Goal: Task Accomplishment & Management: Complete application form

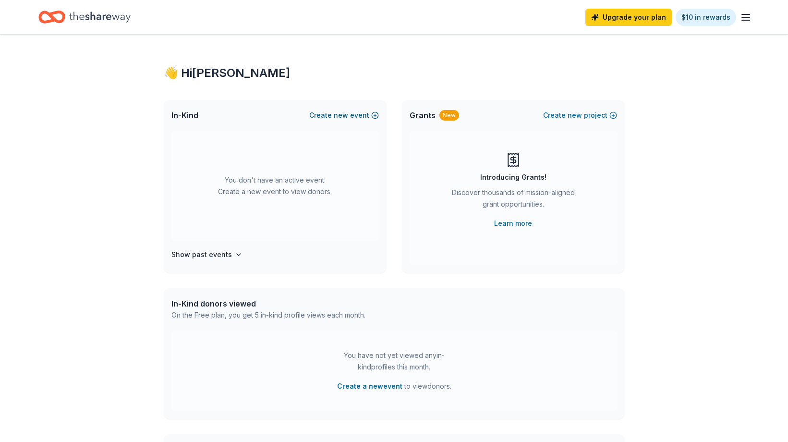
click at [353, 116] on button "Create new event" at bounding box center [344, 115] width 70 height 12
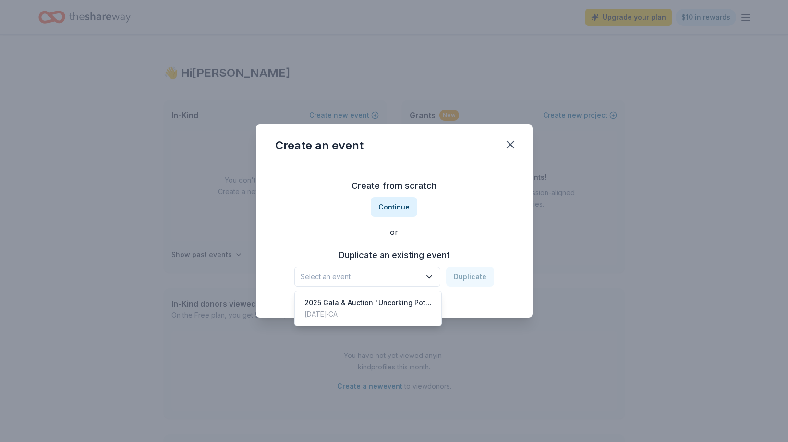
click at [424, 274] on button "Select an event" at bounding box center [367, 276] width 146 height 20
click at [424, 304] on div "2025 Gala & Auction "Uncorking Potential: A Night to Invest in the Future"" at bounding box center [368, 303] width 128 height 12
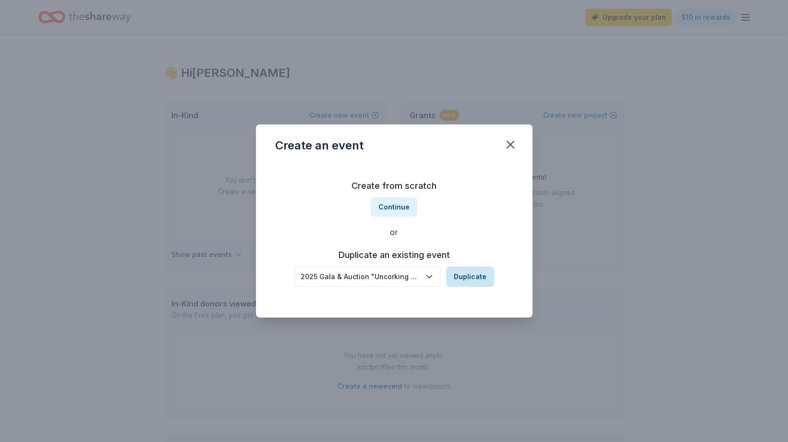
click at [471, 275] on button "Duplicate" at bounding box center [470, 276] width 48 height 20
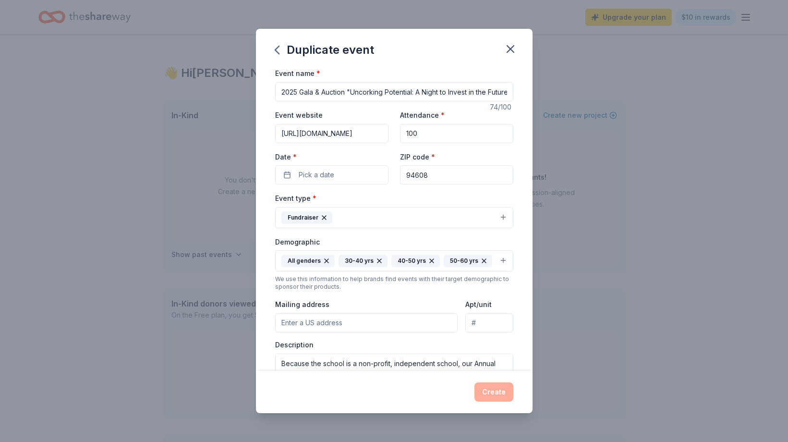
click at [348, 133] on input "[URL][DOMAIN_NAME]" at bounding box center [331, 133] width 113 height 19
click at [368, 174] on button "Pick a date" at bounding box center [331, 174] width 113 height 19
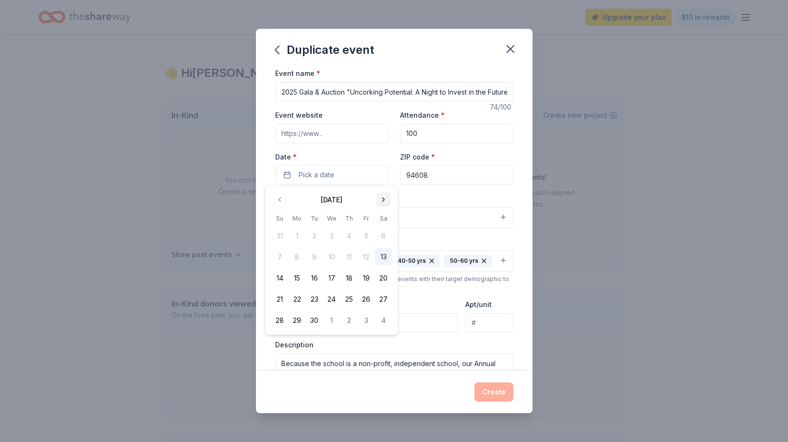
click at [381, 198] on button "Go to next month" at bounding box center [383, 199] width 13 height 13
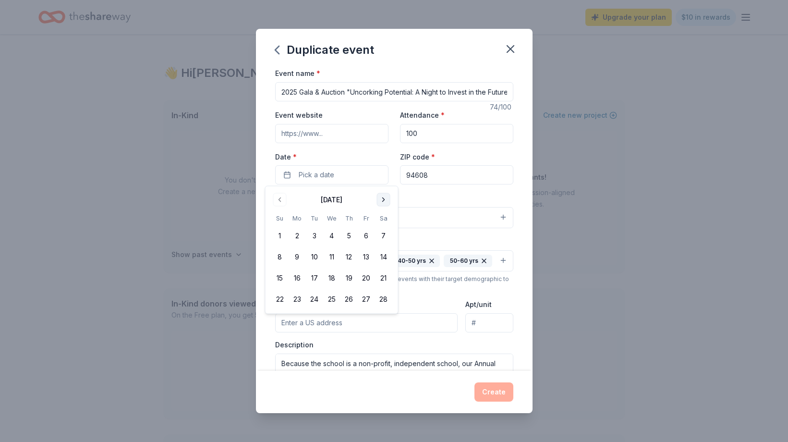
click at [381, 198] on button "Go to next month" at bounding box center [383, 199] width 13 height 13
click at [381, 257] on button "14" at bounding box center [383, 256] width 17 height 17
click at [456, 346] on div "Description Because the school is a non-profit, independent school, our Annual …" at bounding box center [394, 368] width 238 height 57
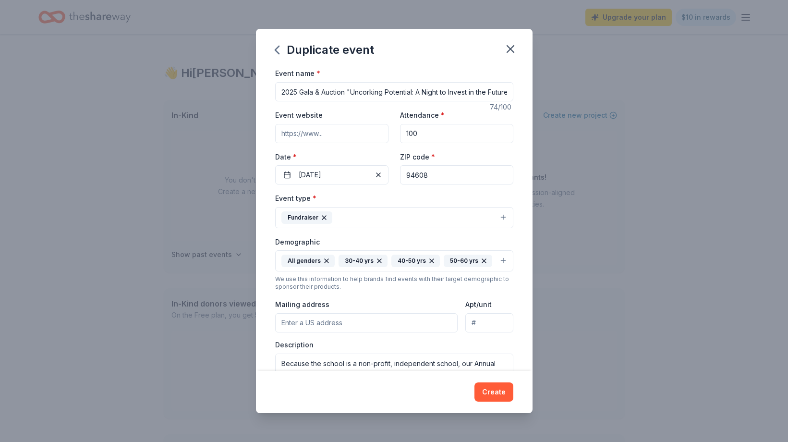
click at [503, 214] on button "Fundraiser" at bounding box center [394, 217] width 238 height 21
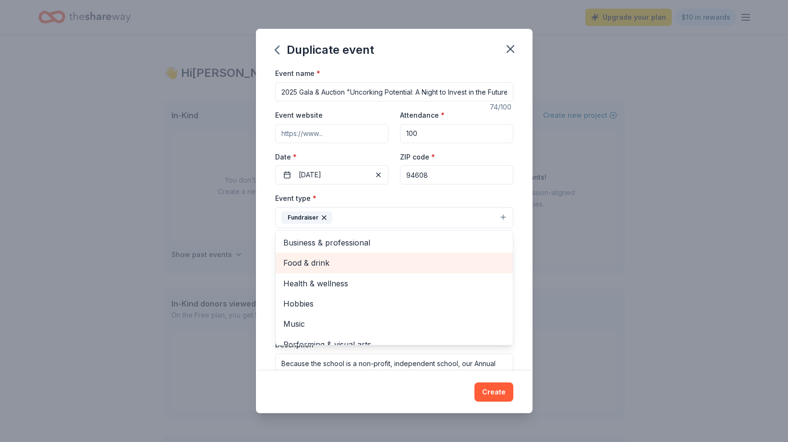
click at [431, 267] on span "Food & drink" at bounding box center [394, 262] width 222 height 12
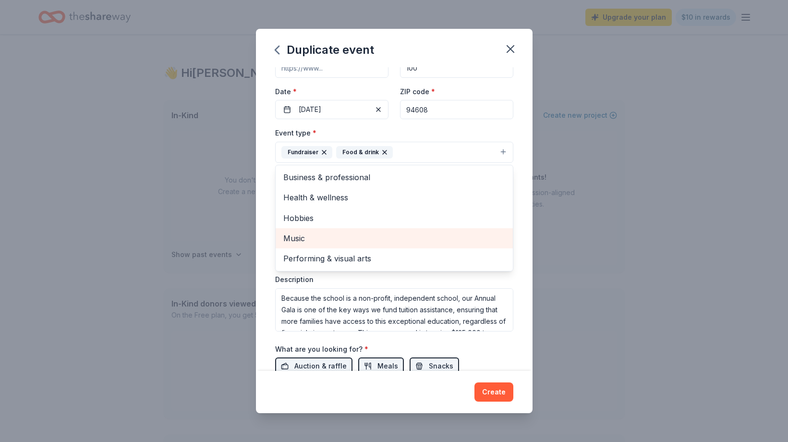
scroll to position [79, 0]
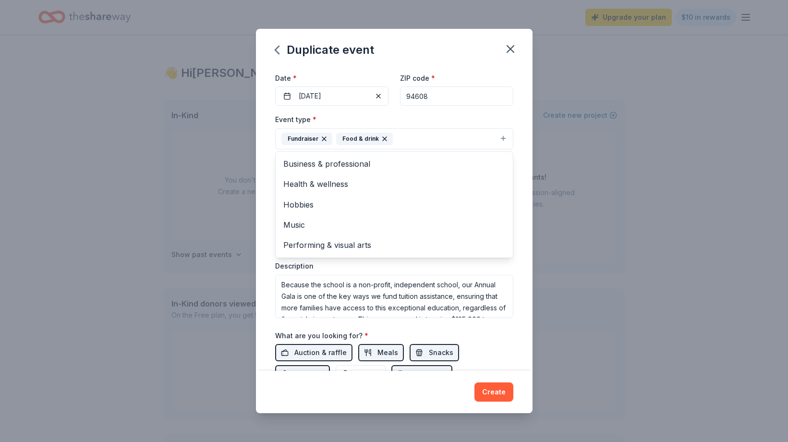
click at [482, 268] on div "Event type * Fundraiser Food & drink Business & professional Health & wellness …" at bounding box center [394, 215] width 238 height 204
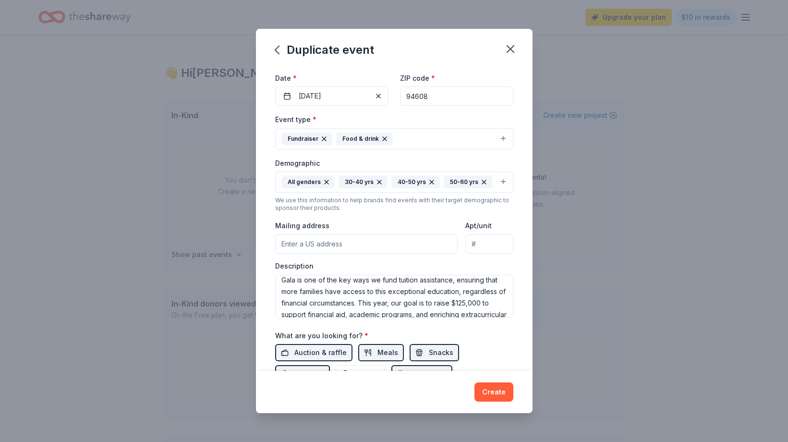
scroll to position [0, 0]
click at [290, 293] on textarea "Because the school is a non-profit, independent school, our Annual Gala is one …" at bounding box center [394, 296] width 238 height 43
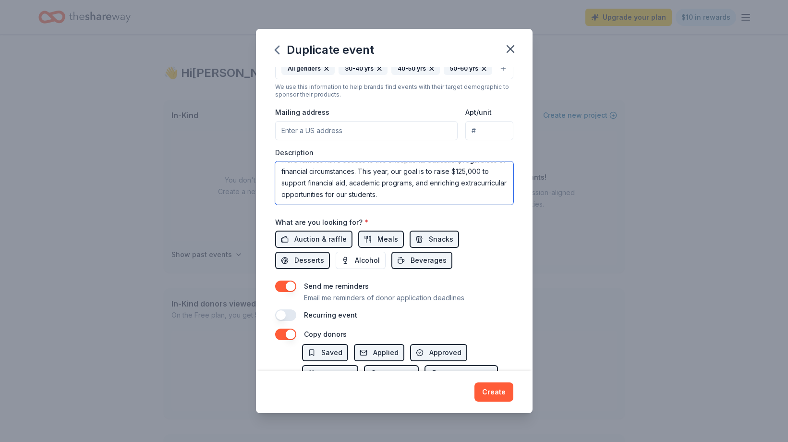
scroll to position [193, 0]
type textarea "Because the school is a non-profit, independent school, our Annual Benefit is o…"
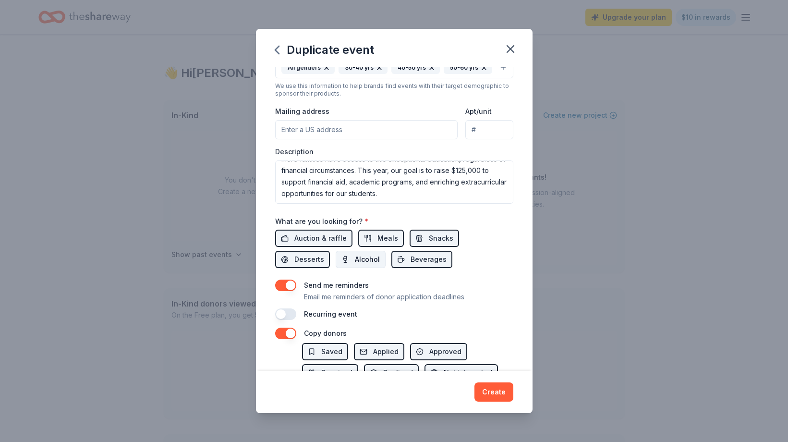
click at [355, 253] on span "Alcohol" at bounding box center [367, 259] width 25 height 12
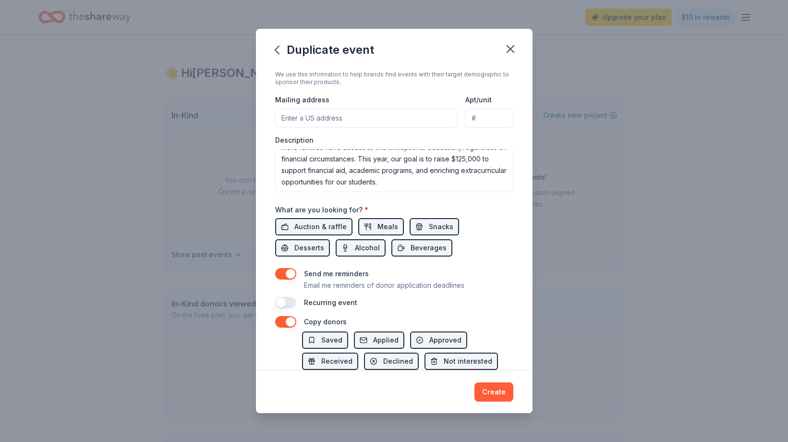
scroll to position [236, 0]
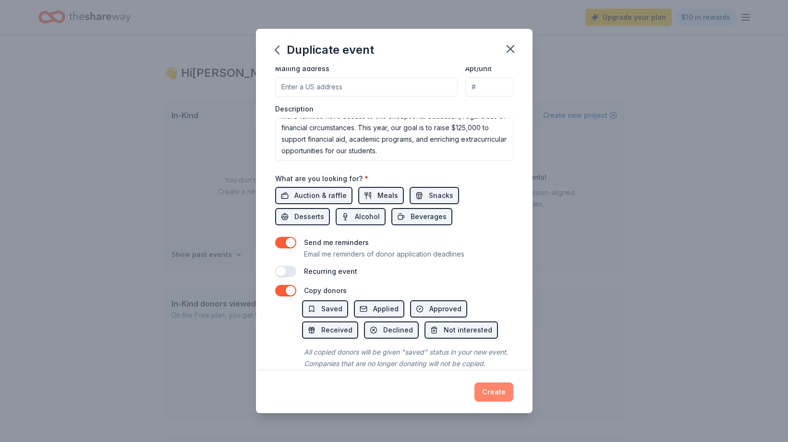
click at [497, 391] on button "Create" at bounding box center [493, 391] width 39 height 19
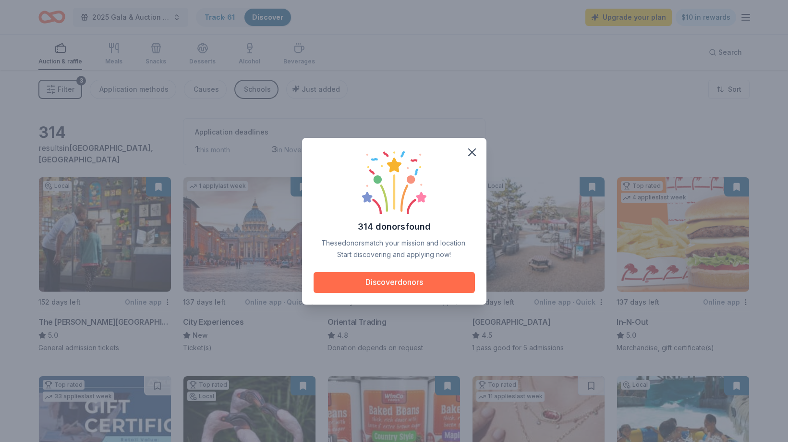
click at [410, 286] on button "Discover donors" at bounding box center [394, 282] width 161 height 21
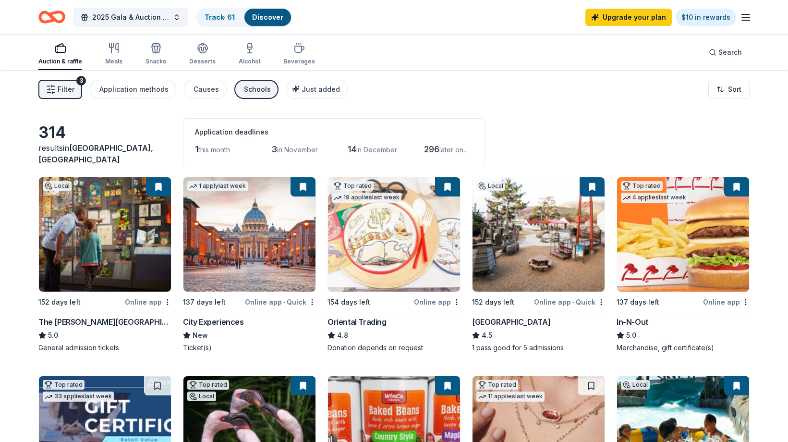
click at [230, 149] on span "this month" at bounding box center [214, 149] width 32 height 8
click at [728, 89] on html "2025 Gala & Auction "Uncorking Potential: A Night to Invest in the Future" Trac…" at bounding box center [394, 221] width 788 height 442
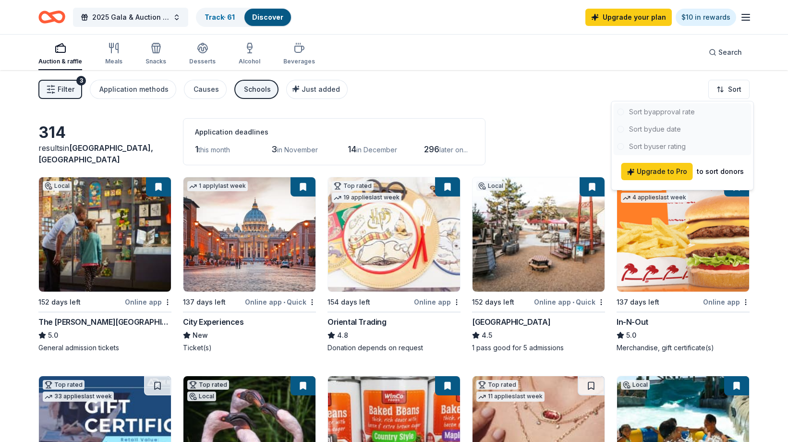
click at [637, 78] on html "2025 Gala & Auction "Uncorking Potential: A Night to Invest in the Future" Trac…" at bounding box center [394, 221] width 788 height 442
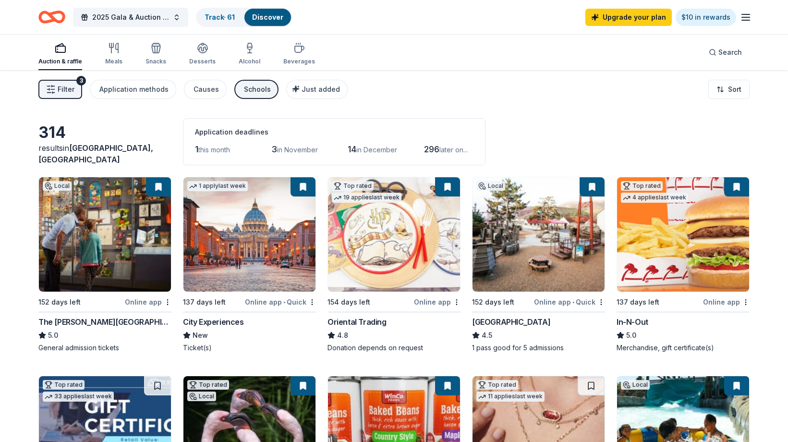
click at [223, 150] on span "this month" at bounding box center [214, 149] width 32 height 8
click at [196, 150] on span "1" at bounding box center [196, 149] width 3 height 10
click at [65, 90] on span "Filter" at bounding box center [66, 90] width 17 height 12
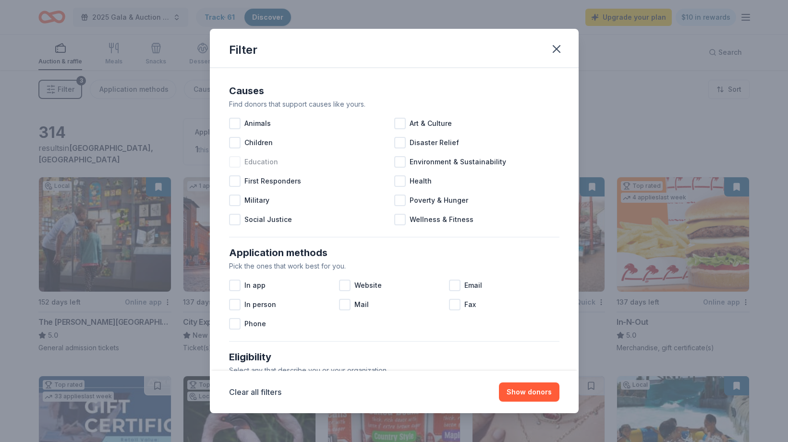
click at [234, 163] on div at bounding box center [235, 162] width 12 height 12
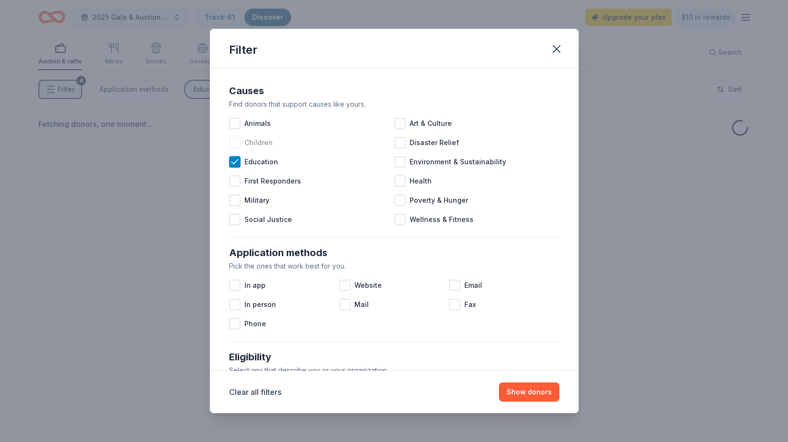
click at [237, 145] on div at bounding box center [235, 143] width 12 height 12
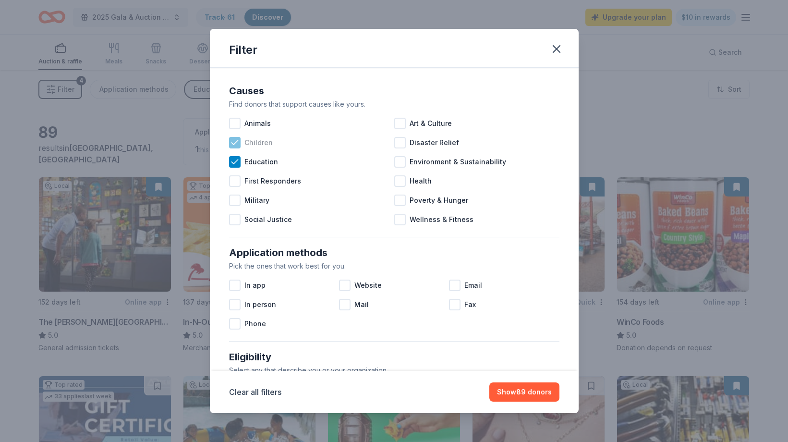
click at [233, 141] on icon at bounding box center [235, 143] width 10 height 10
click at [236, 166] on icon at bounding box center [235, 162] width 10 height 10
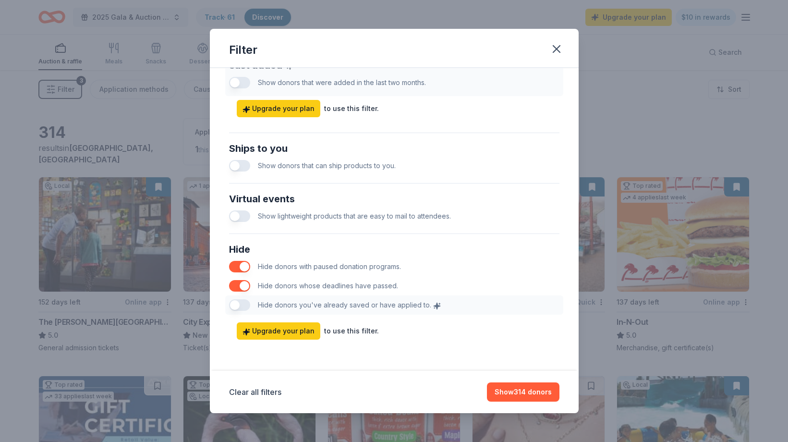
scroll to position [396, 0]
click at [526, 393] on button "Show 314 donors" at bounding box center [523, 391] width 72 height 19
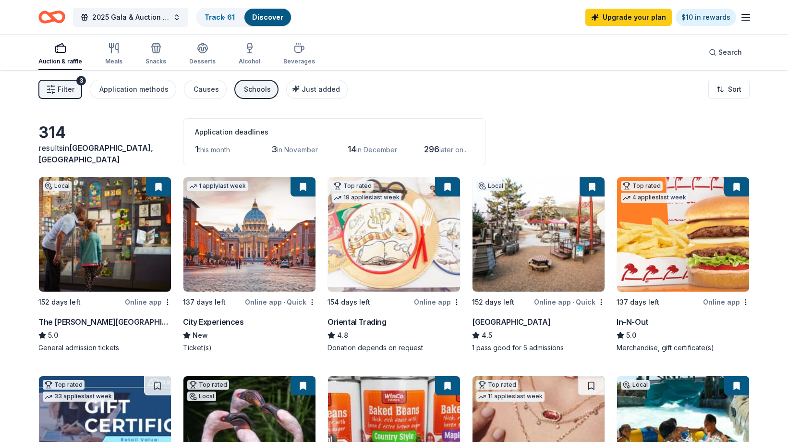
scroll to position [0, 0]
click at [268, 19] on link "Discover" at bounding box center [267, 17] width 31 height 8
click at [228, 15] on link "Track · 61" at bounding box center [220, 17] width 30 height 8
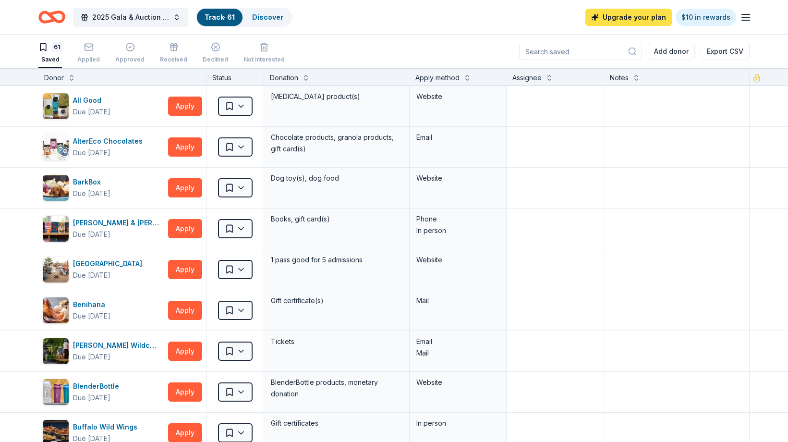
click at [628, 20] on link "Upgrade your plan" at bounding box center [628, 17] width 86 height 17
